Goal: Check status: Check status

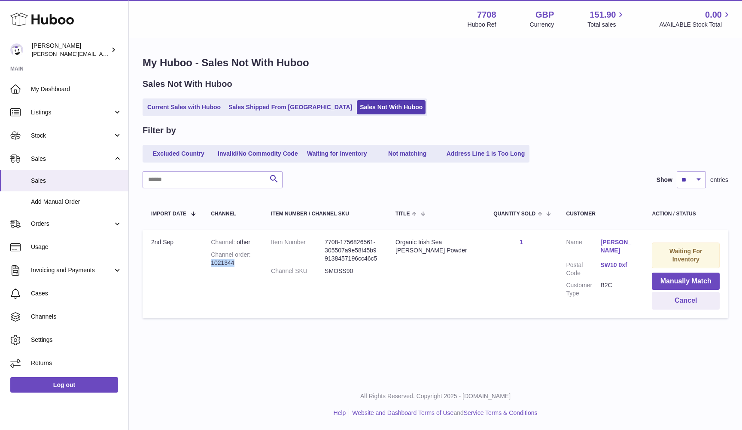
drag, startPoint x: 212, startPoint y: 260, endPoint x: 249, endPoint y: 260, distance: 37.4
click at [249, 260] on div "Channel order 1021344" at bounding box center [232, 258] width 43 height 16
copy div "1021344"
click at [166, 115] on ul "Current Sales with Huboo Sales Shipped From Huboo Sales Not With Huboo" at bounding box center [285, 107] width 285 height 18
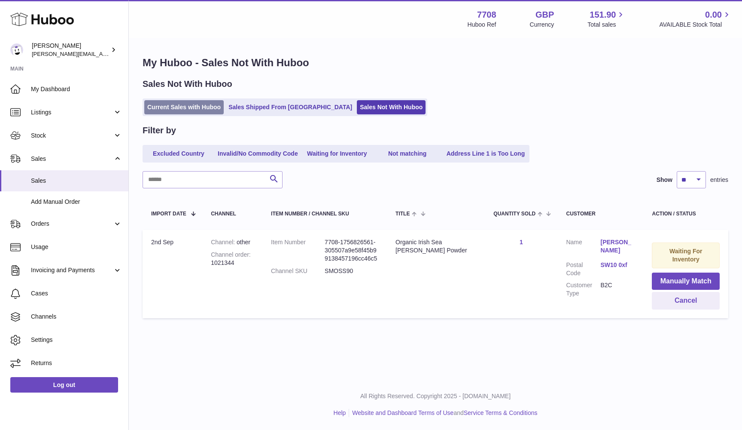
click at [159, 107] on link "Current Sales with Huboo" at bounding box center [183, 107] width 79 height 14
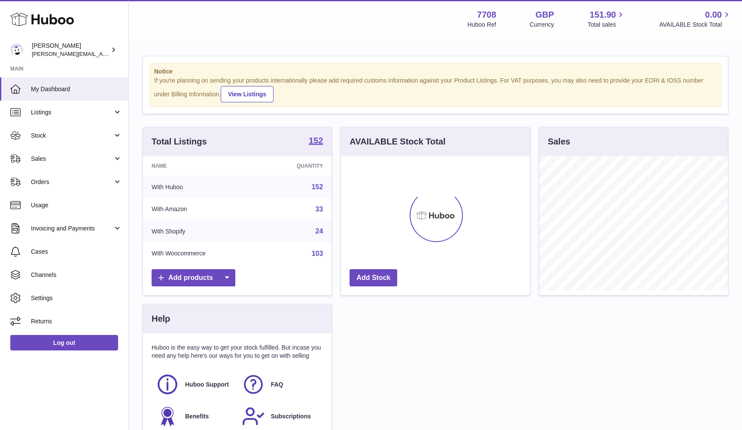
scroll to position [134, 189]
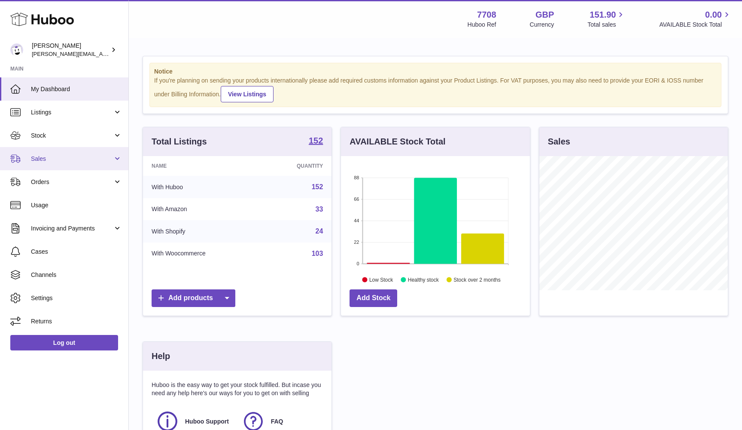
click at [55, 153] on link "Sales" at bounding box center [64, 158] width 128 height 23
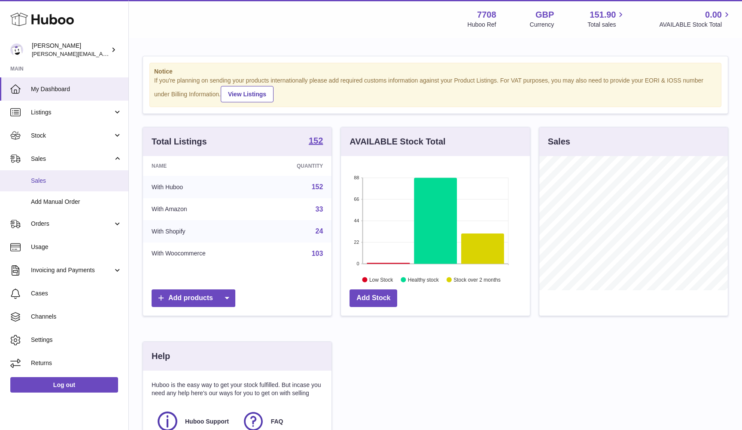
click at [52, 177] on span "Sales" at bounding box center [76, 181] width 91 height 8
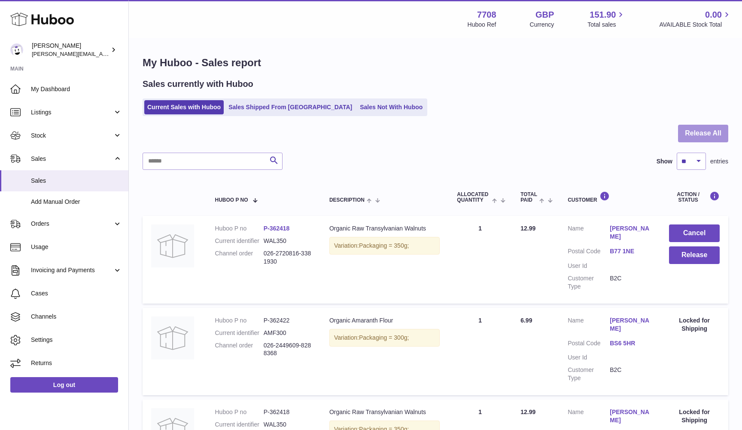
click at [706, 134] on button "Release All" at bounding box center [703, 134] width 50 height 18
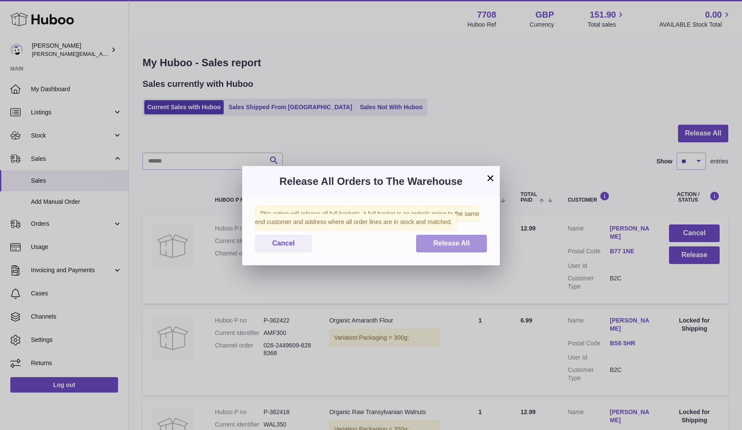
click at [464, 238] on button "Release All" at bounding box center [451, 244] width 71 height 18
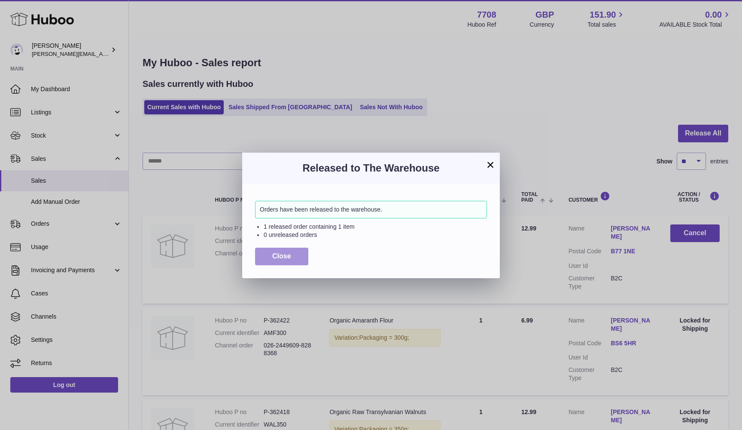
click at [280, 252] on span "Close" at bounding box center [281, 255] width 19 height 7
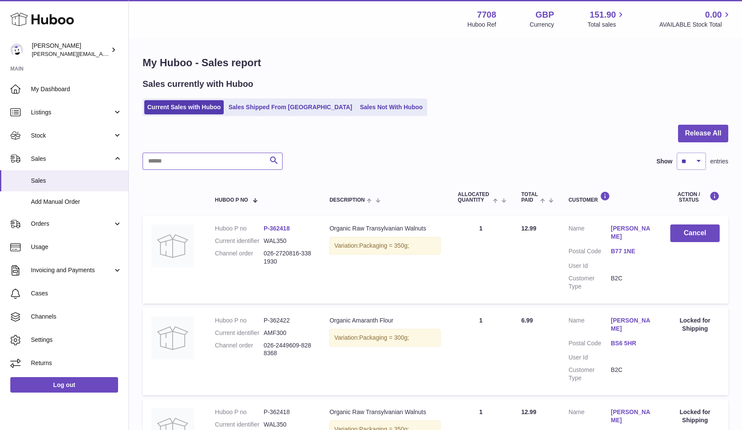
click at [182, 156] on input "text" at bounding box center [213, 161] width 140 height 17
paste input "*******"
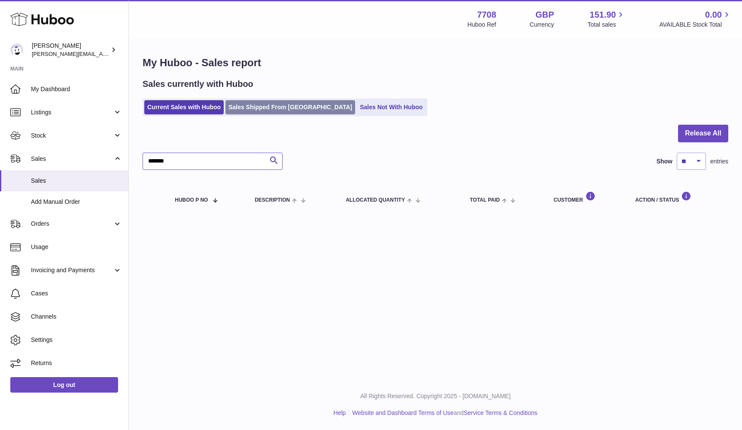
type input "*******"
click at [257, 108] on link "Sales Shipped From [GEOGRAPHIC_DATA]" at bounding box center [291, 107] width 130 height 14
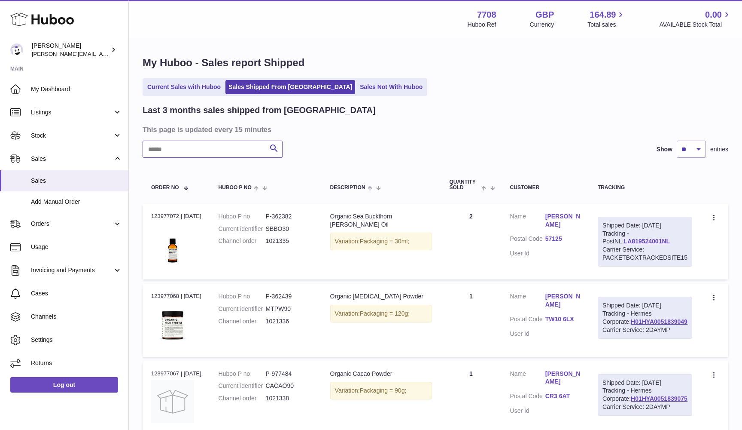
click at [169, 155] on input "text" at bounding box center [213, 148] width 140 height 17
paste input "*******"
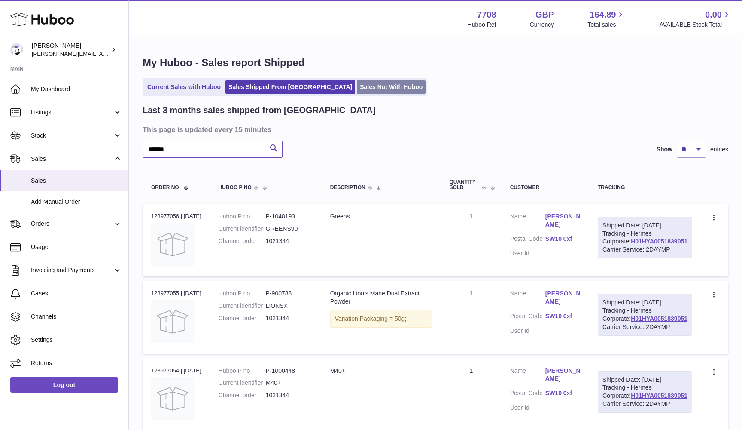
type input "*******"
click at [359, 85] on link "Sales Not With Huboo" at bounding box center [391, 87] width 69 height 14
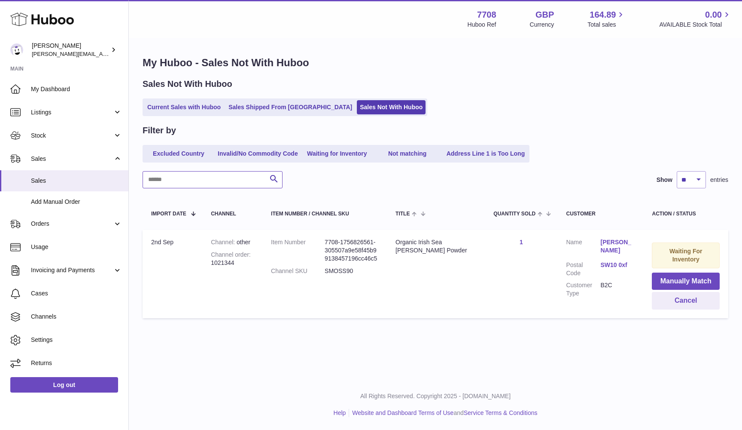
click at [173, 180] on input "text" at bounding box center [213, 179] width 140 height 17
paste input "*******"
type input "*******"
click at [674, 302] on button "Cancel" at bounding box center [686, 301] width 68 height 18
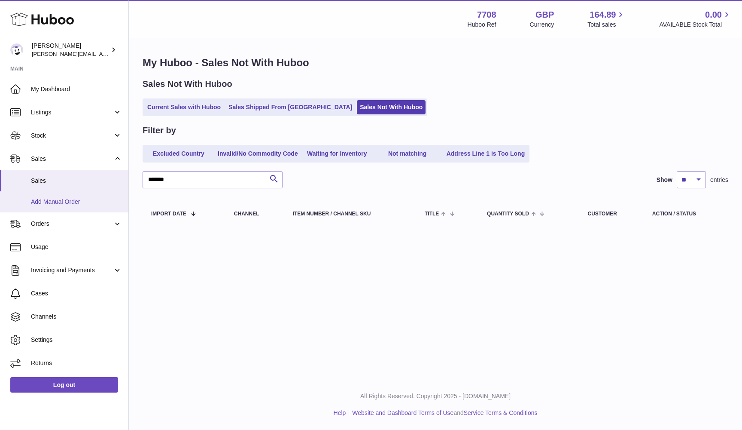
click at [56, 201] on span "Add Manual Order" at bounding box center [76, 202] width 91 height 8
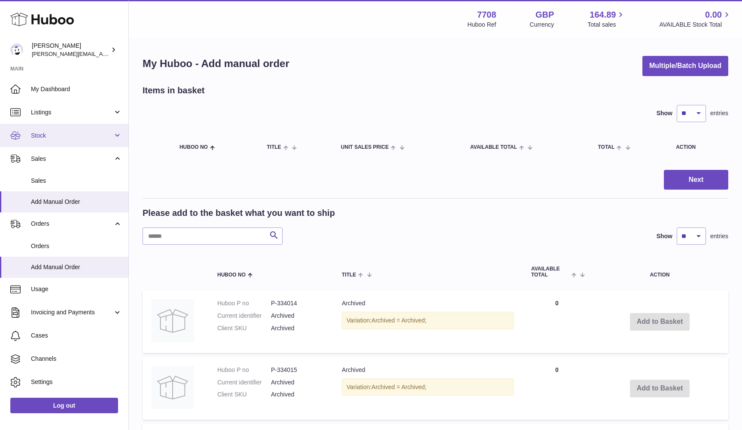
click at [53, 134] on span "Stock" at bounding box center [72, 135] width 82 height 8
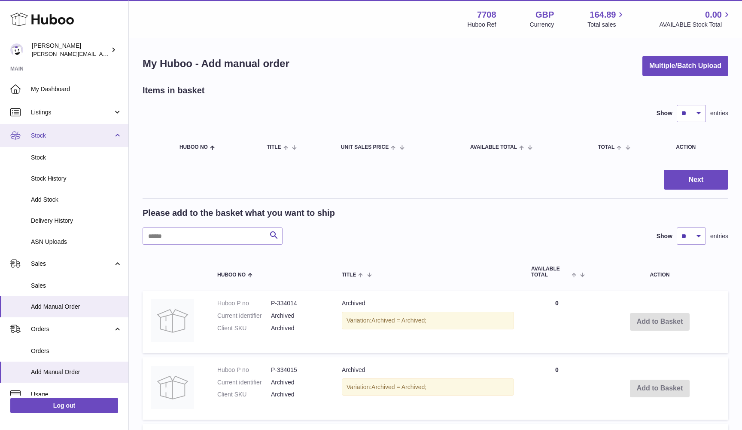
click at [57, 133] on span "Stock" at bounding box center [72, 135] width 82 height 8
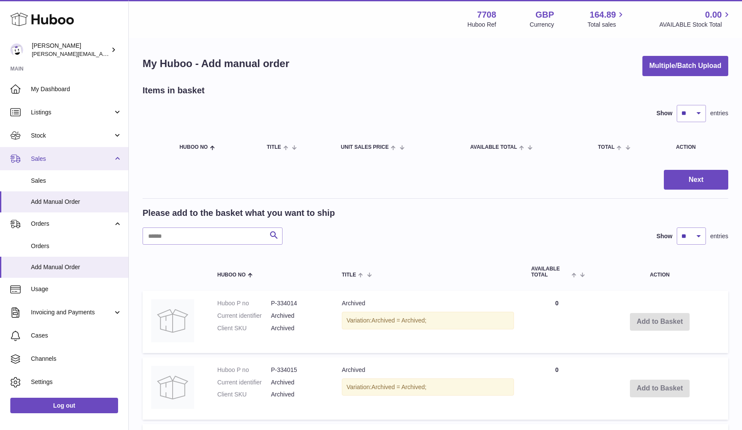
click at [57, 161] on span "Sales" at bounding box center [72, 159] width 82 height 8
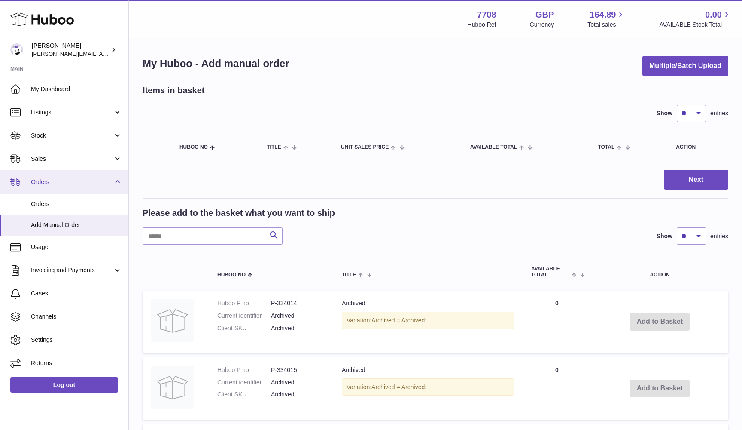
click at [79, 179] on span "Orders" at bounding box center [72, 182] width 82 height 8
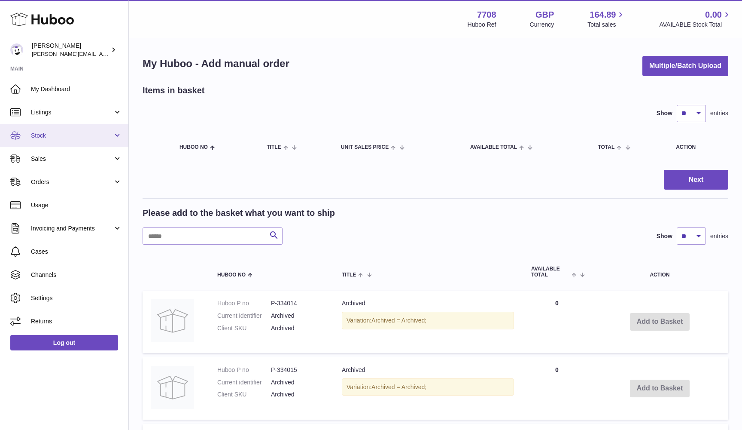
click at [43, 134] on span "Stock" at bounding box center [72, 135] width 82 height 8
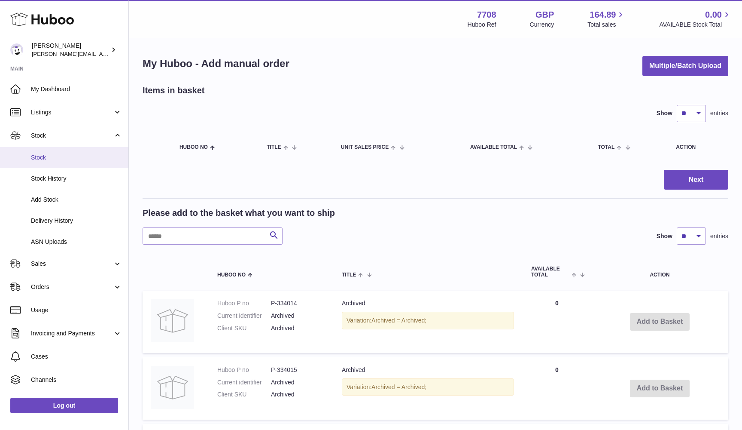
click at [43, 156] on span "Stock" at bounding box center [76, 157] width 91 height 8
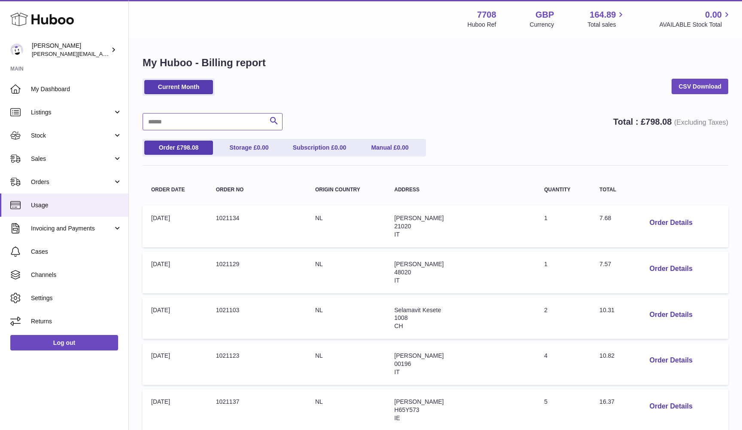
click at [189, 121] on input "text" at bounding box center [213, 121] width 140 height 17
paste input "*******"
type input "*******"
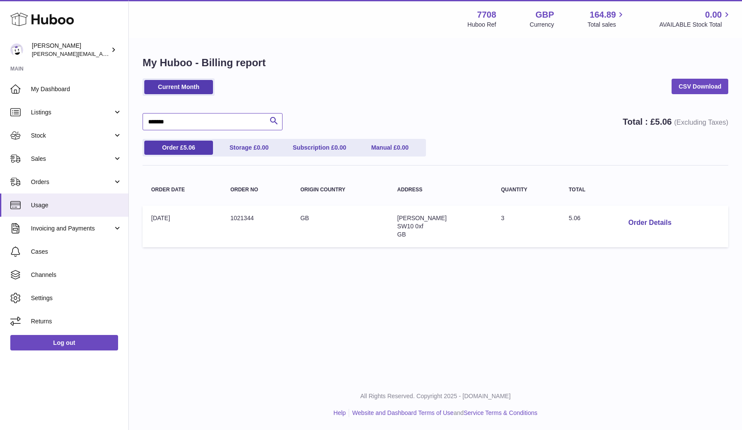
click at [194, 120] on input "*******" at bounding box center [213, 121] width 140 height 17
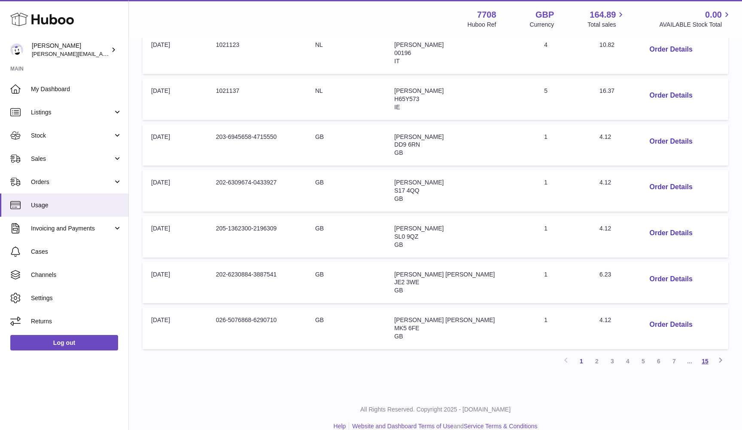
click at [705, 354] on link "15" at bounding box center [705, 360] width 15 height 15
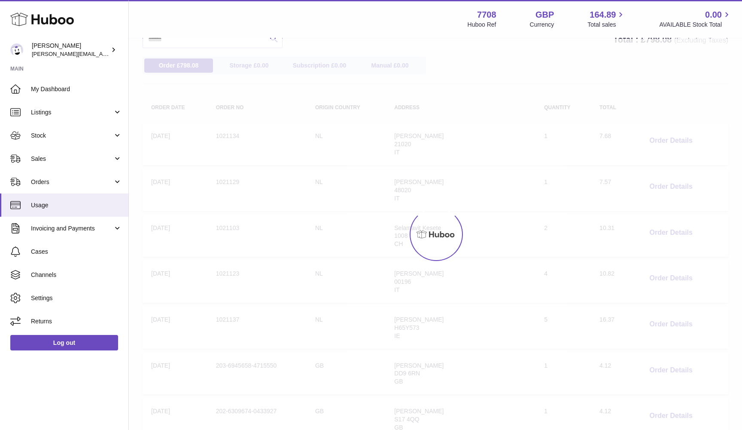
scroll to position [39, 0]
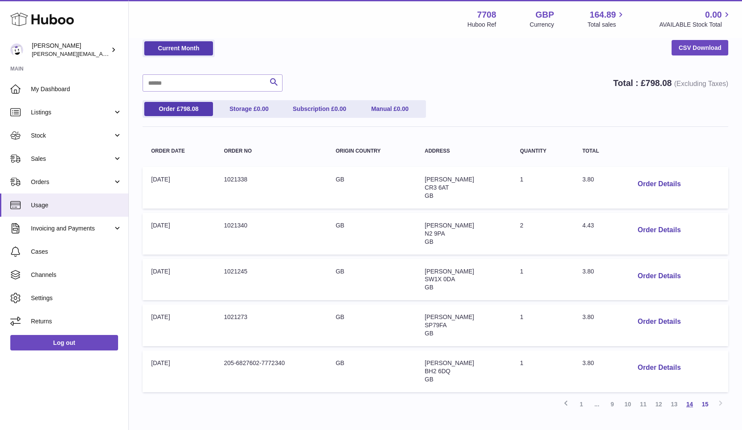
click at [689, 396] on link "14" at bounding box center [689, 403] width 15 height 15
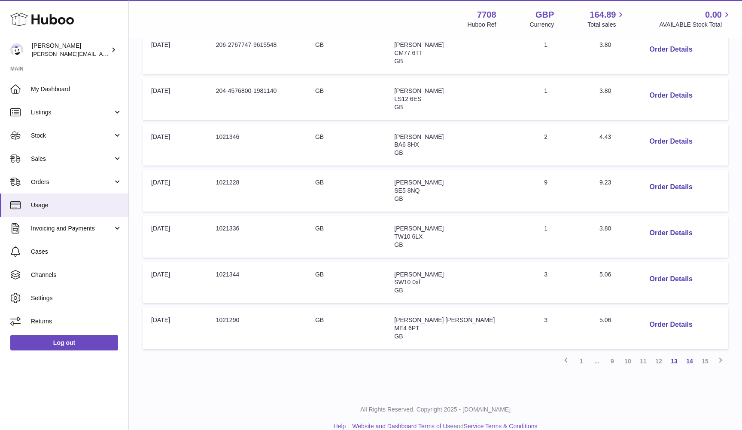
click at [673, 353] on link "13" at bounding box center [674, 360] width 15 height 15
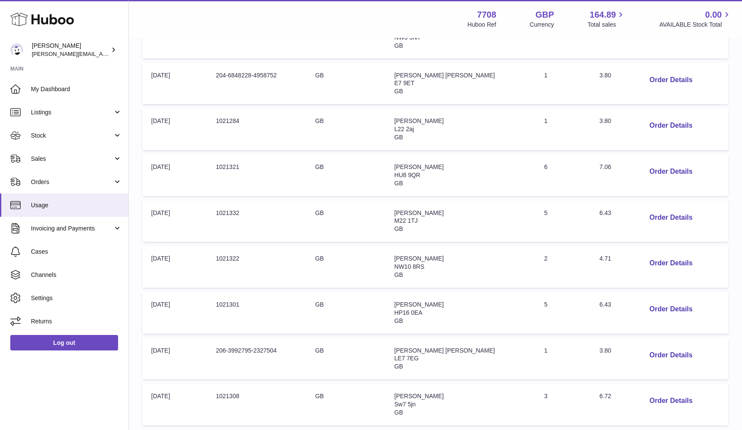
scroll to position [235, 0]
click at [643, 396] on button "Order Details" at bounding box center [671, 401] width 57 height 18
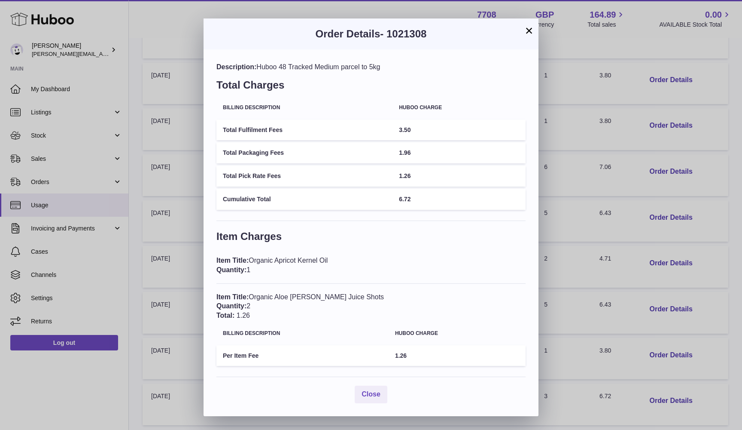
click at [684, 238] on div "× Order Details - 1021308 Description: Huboo 48 Tracked Medium parcel to 5kg To…" at bounding box center [371, 215] width 742 height 430
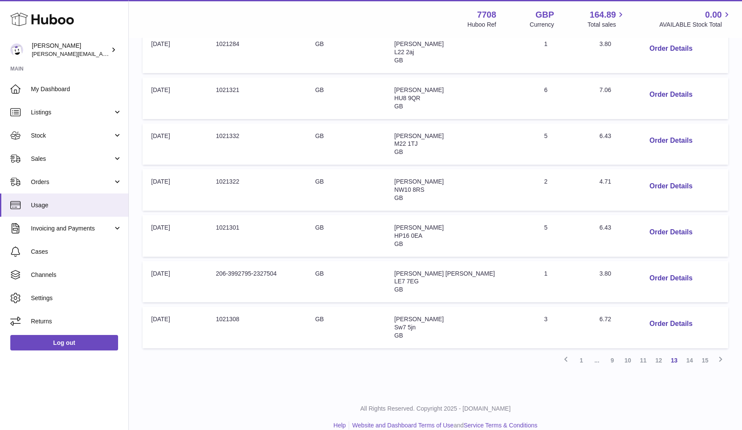
scroll to position [311, 0]
click at [661, 353] on link "12" at bounding box center [658, 360] width 15 height 15
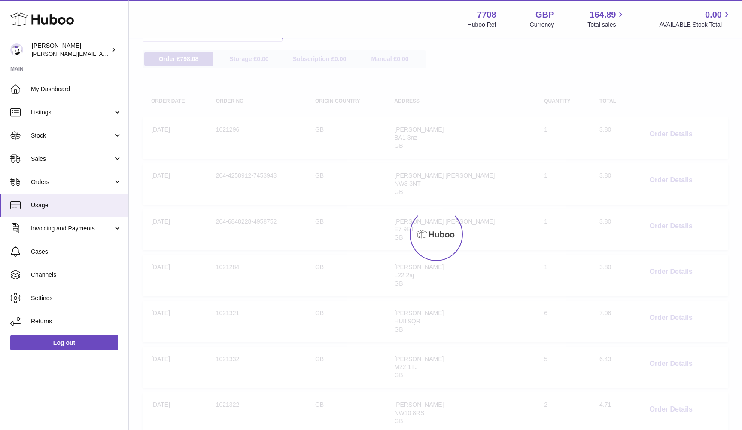
scroll to position [39, 0]
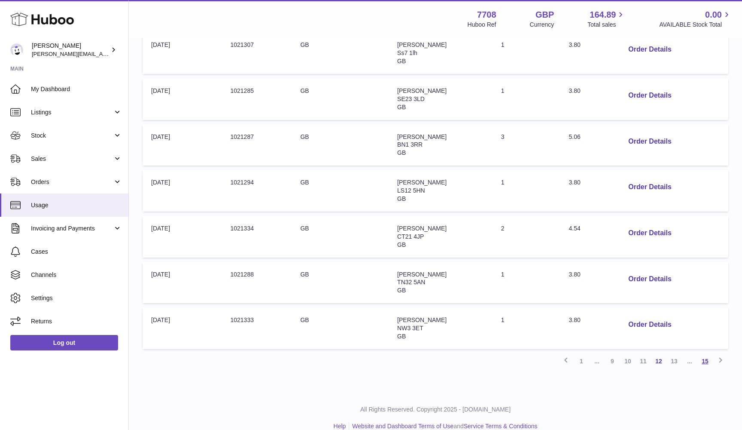
click at [708, 353] on link "15" at bounding box center [705, 360] width 15 height 15
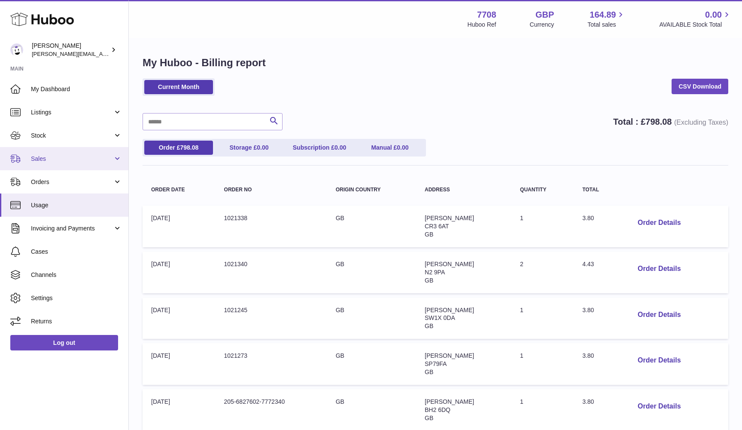
click at [65, 155] on span "Sales" at bounding box center [72, 159] width 82 height 8
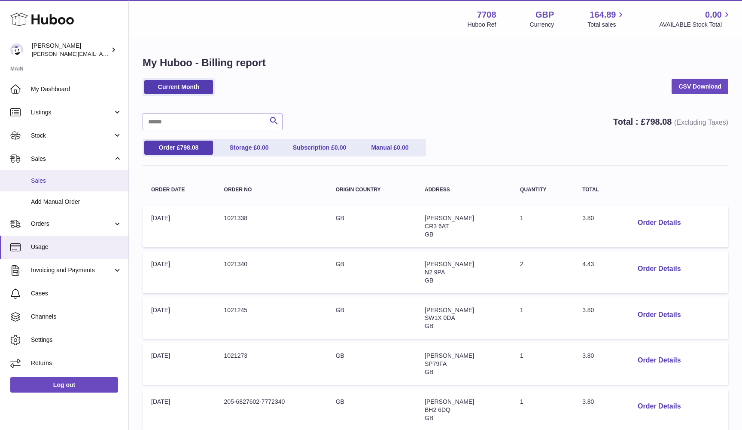
click at [49, 180] on span "Sales" at bounding box center [76, 181] width 91 height 8
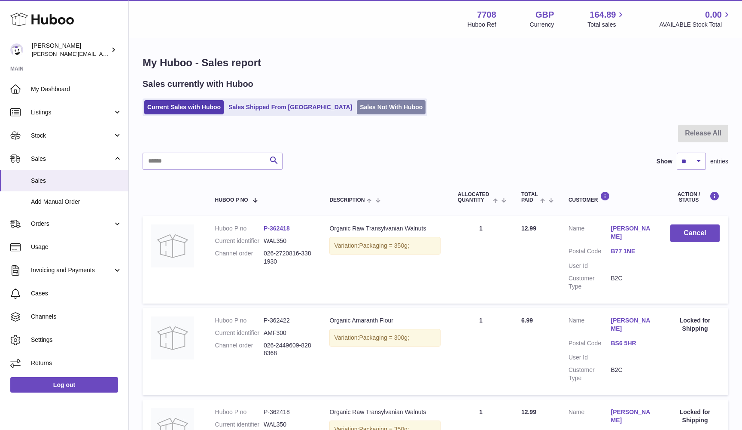
click at [357, 107] on link "Sales Not With Huboo" at bounding box center [391, 107] width 69 height 14
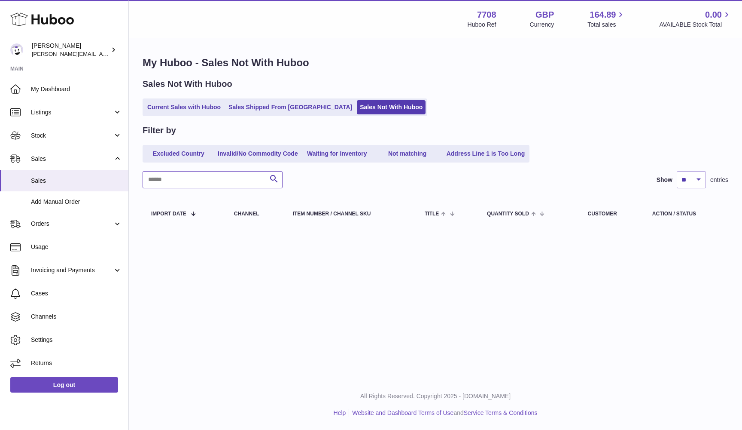
click at [181, 173] on input "text" at bounding box center [213, 179] width 140 height 17
paste input "*******"
type input "*******"
click at [357, 110] on link "Sales Not With Huboo" at bounding box center [391, 107] width 69 height 14
click at [200, 107] on link "Current Sales with Huboo" at bounding box center [183, 107] width 79 height 14
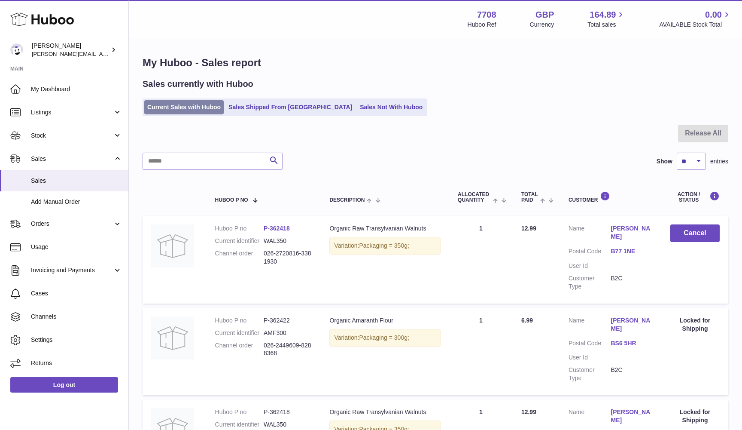
click at [152, 103] on link "Current Sales with Huboo" at bounding box center [183, 107] width 79 height 14
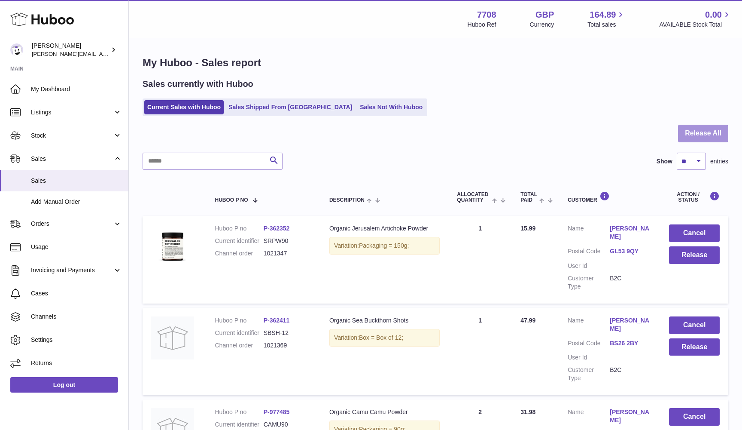
click at [720, 137] on button "Release All" at bounding box center [703, 134] width 50 height 18
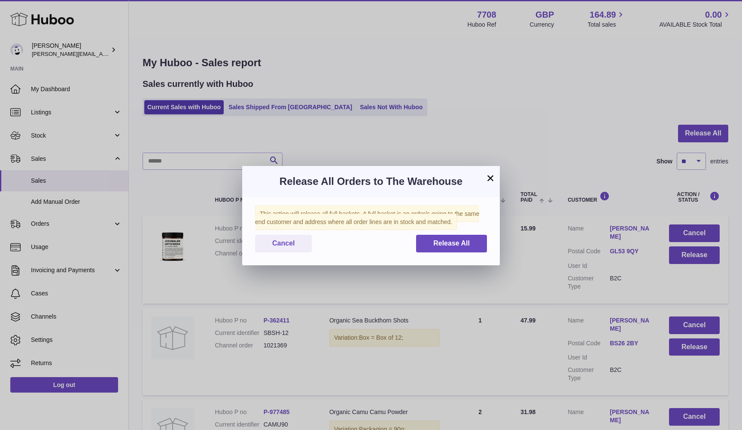
click at [488, 243] on div "This action will release all full baskets. A full basket is an order/s going to…" at bounding box center [371, 231] width 258 height 68
click at [475, 243] on button "Release All" at bounding box center [451, 244] width 71 height 18
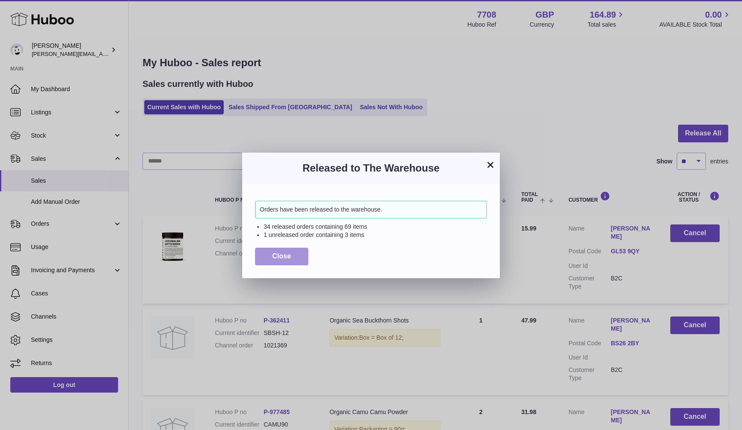
click at [265, 259] on button "Close" at bounding box center [281, 256] width 53 height 18
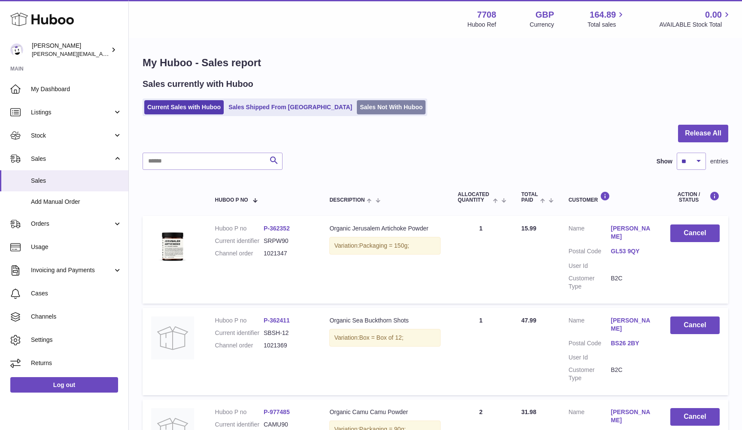
click at [357, 103] on link "Sales Not With Huboo" at bounding box center [391, 107] width 69 height 14
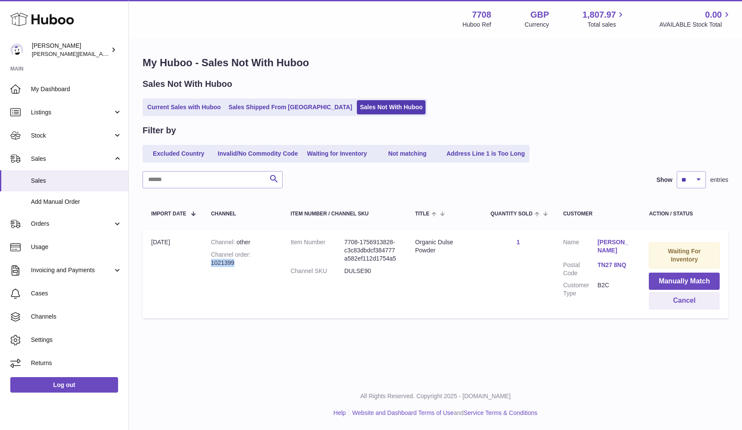
drag, startPoint x: 211, startPoint y: 260, endPoint x: 251, endPoint y: 260, distance: 40.0
click at [251, 260] on div "Channel order 1021399" at bounding box center [242, 258] width 63 height 16
copy div "1021399"
click at [180, 110] on link "Current Sales with Huboo" at bounding box center [183, 107] width 79 height 14
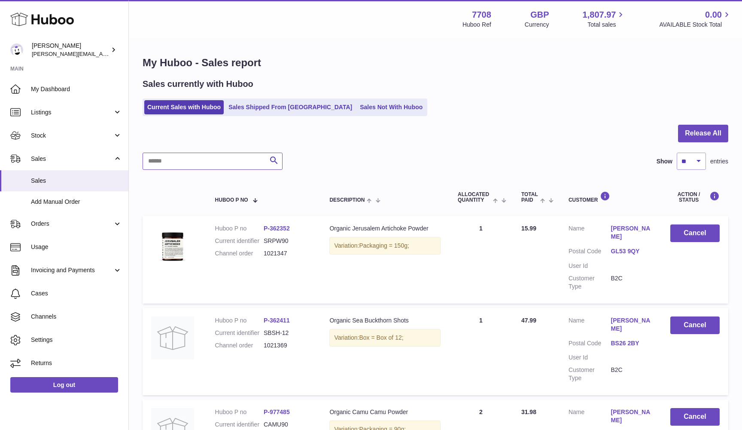
click at [160, 165] on input "text" at bounding box center [213, 161] width 140 height 17
paste input "*******"
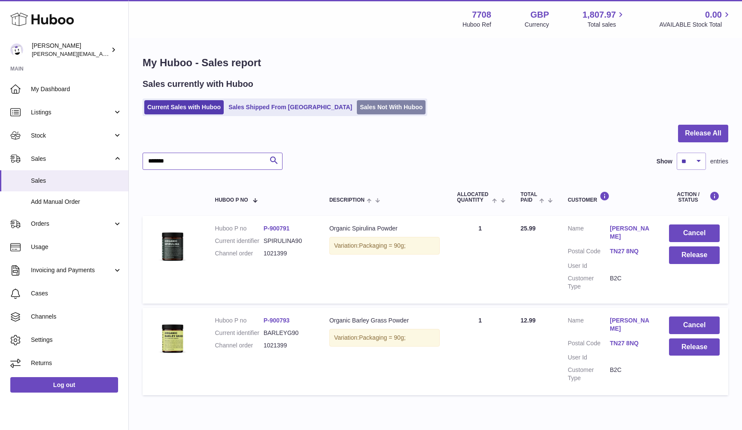
type input "*******"
click at [359, 107] on link "Sales Not With Huboo" at bounding box center [391, 107] width 69 height 14
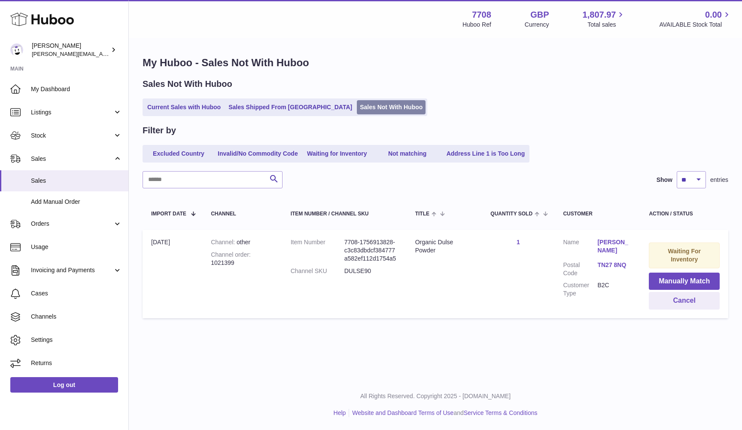
click at [357, 107] on link "Sales Not With Huboo" at bounding box center [391, 107] width 69 height 14
